Goal: Information Seeking & Learning: Learn about a topic

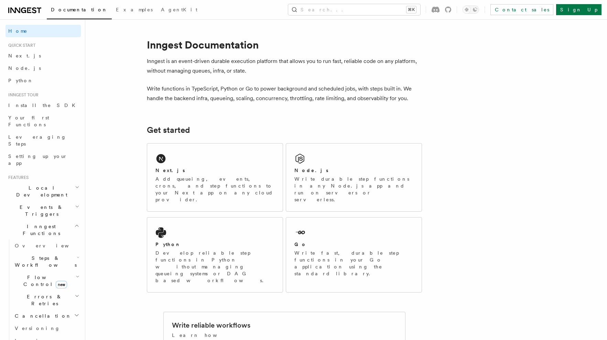
click at [41, 293] on span "Errors & Retries" at bounding box center [43, 300] width 63 height 14
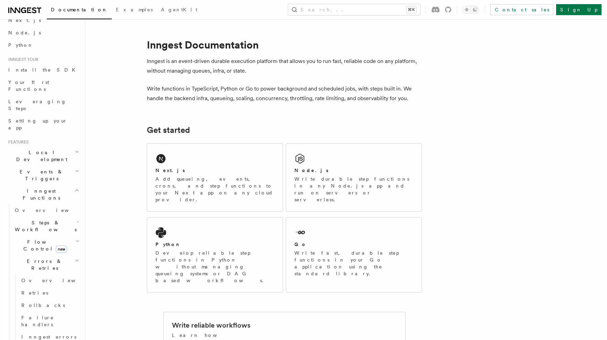
scroll to position [36, 0]
click at [50, 333] on span "Inngest errors" at bounding box center [48, 336] width 55 height 6
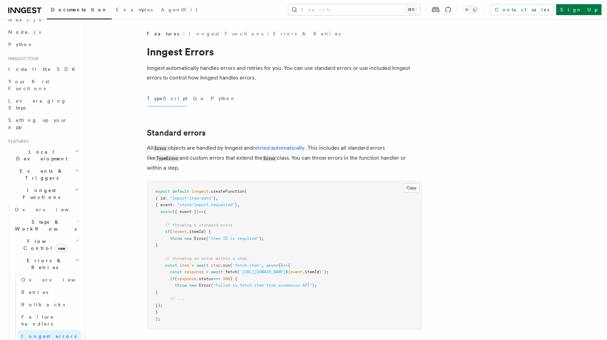
click at [249, 128] on h2 "Standard errors" at bounding box center [284, 133] width 275 height 10
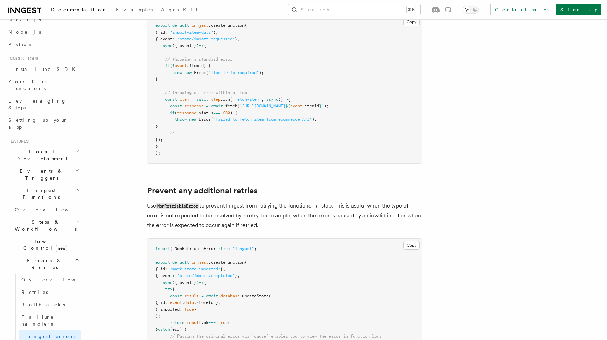
scroll to position [333, 0]
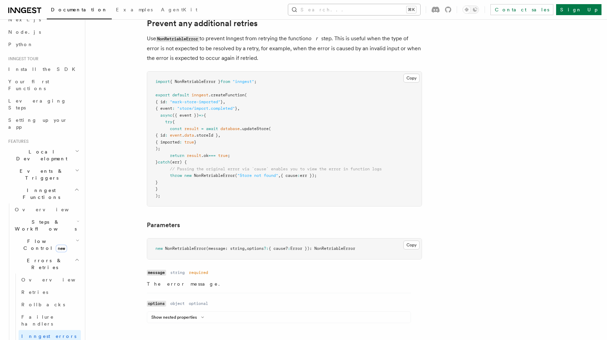
click at [360, 12] on button "Search... ⌘K" at bounding box center [354, 9] width 132 height 11
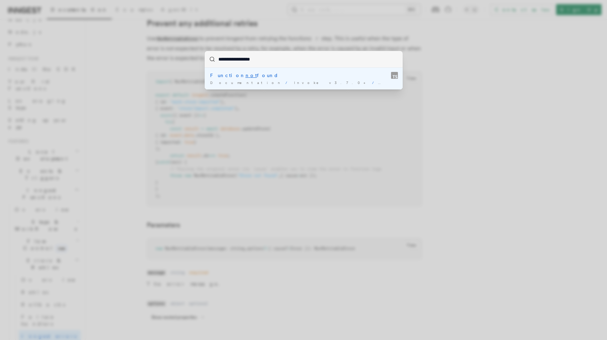
type input "**********"
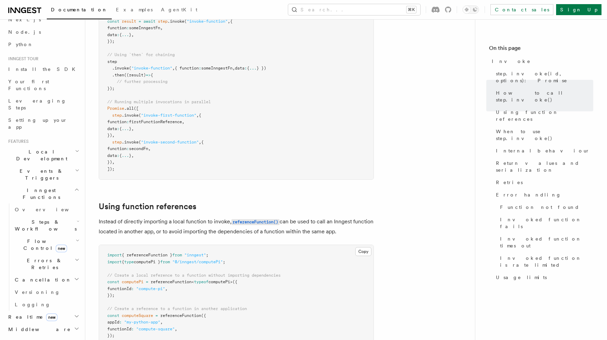
scroll to position [701, 0]
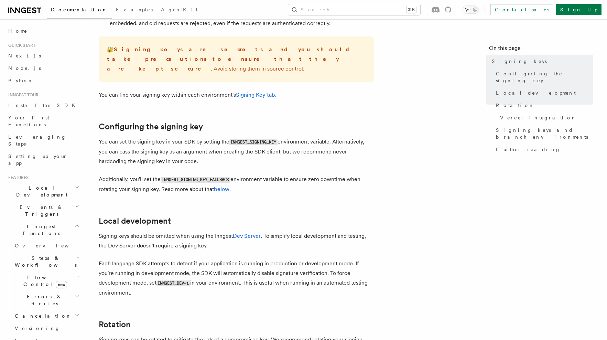
scroll to position [153, 0]
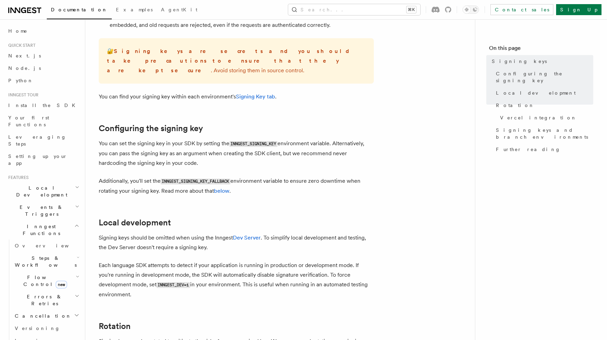
click at [204, 178] on code "INNGEST_SIGNING_KEY_FALLBACK" at bounding box center [196, 181] width 70 height 6
